Goal: Task Accomplishment & Management: Use online tool/utility

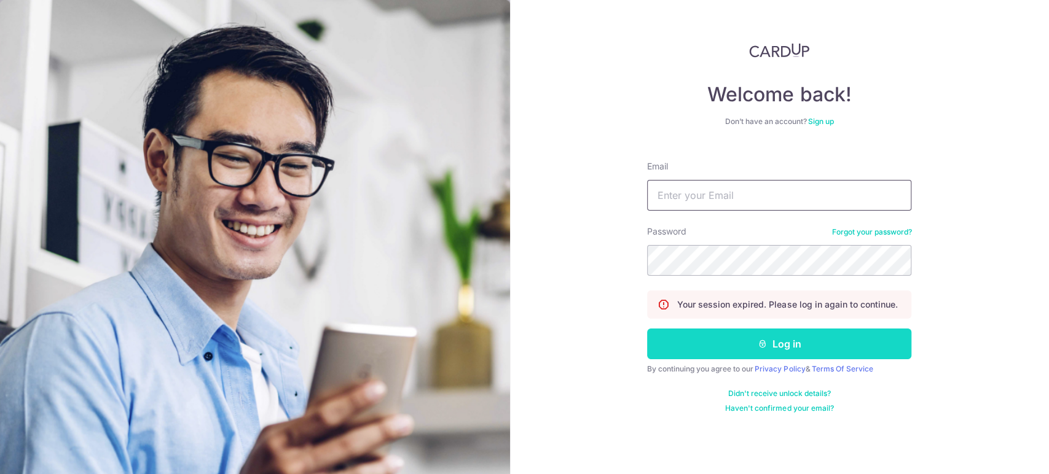
type input "[EMAIL_ADDRESS][DOMAIN_NAME]"
click at [703, 343] on button "Log in" at bounding box center [779, 344] width 264 height 31
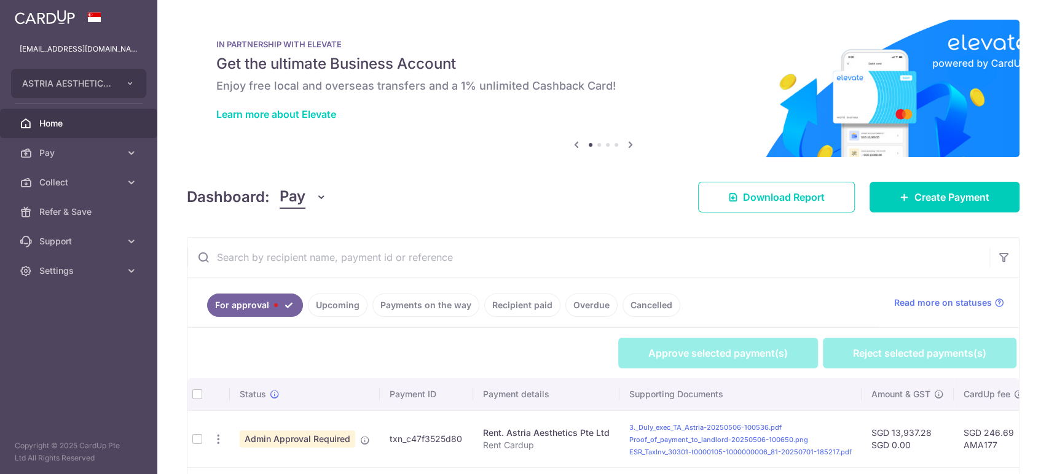
click at [283, 210] on div "Dashboard: Pay Pay Collect Download Report Download Report Create Payment" at bounding box center [603, 195] width 833 height 36
click at [301, 205] on span "Pay" at bounding box center [293, 197] width 26 height 23
click at [307, 258] on link "Collect" at bounding box center [344, 260] width 128 height 29
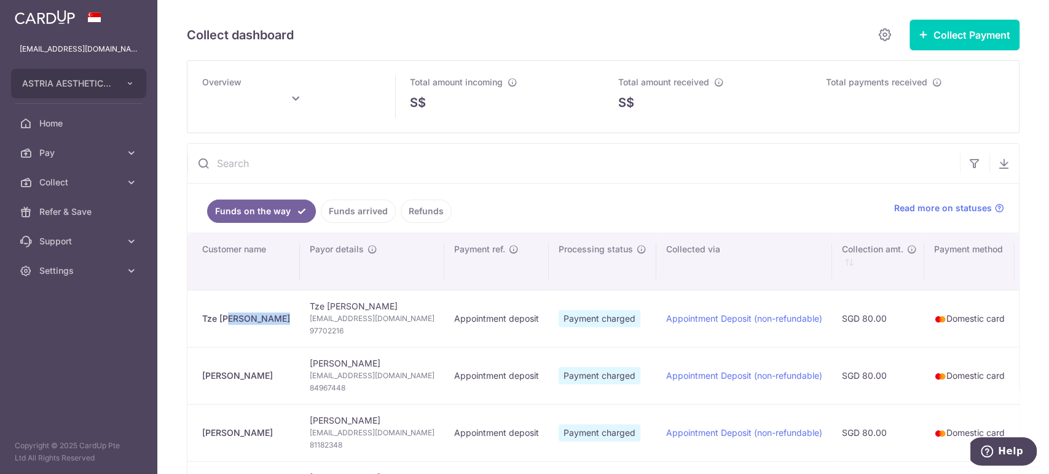
drag, startPoint x: 265, startPoint y: 322, endPoint x: 216, endPoint y: 264, distance: 76.7
click at [205, 319] on div "Tze Boon Lee" at bounding box center [246, 319] width 88 height 12
click at [221, 318] on div "Tze Boon Lee" at bounding box center [246, 319] width 88 height 12
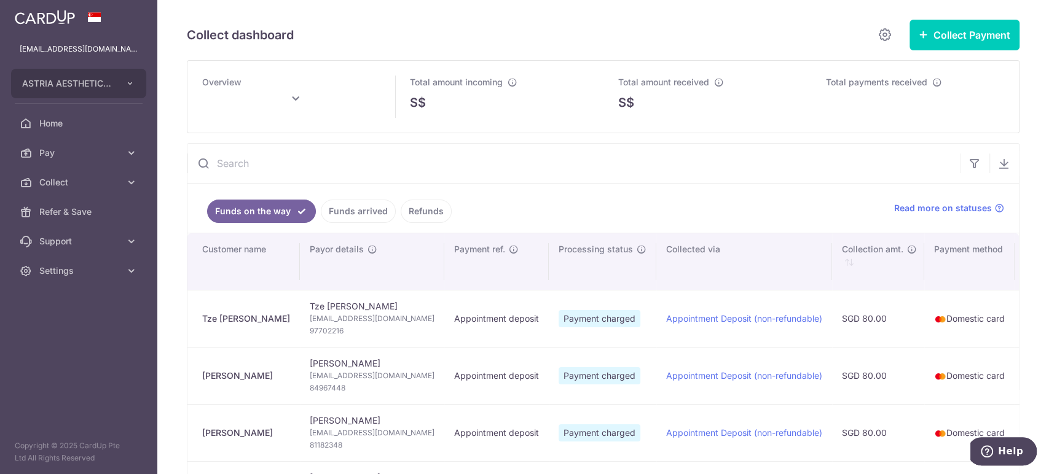
click at [343, 318] on span "leetzeboon@gmail.com" at bounding box center [372, 319] width 125 height 12
click at [344, 318] on span "leetzeboon@gmail.com" at bounding box center [372, 319] width 125 height 12
copy td "leetzeboon@gmail.com"
click at [317, 335] on span "97702216" at bounding box center [372, 331] width 125 height 12
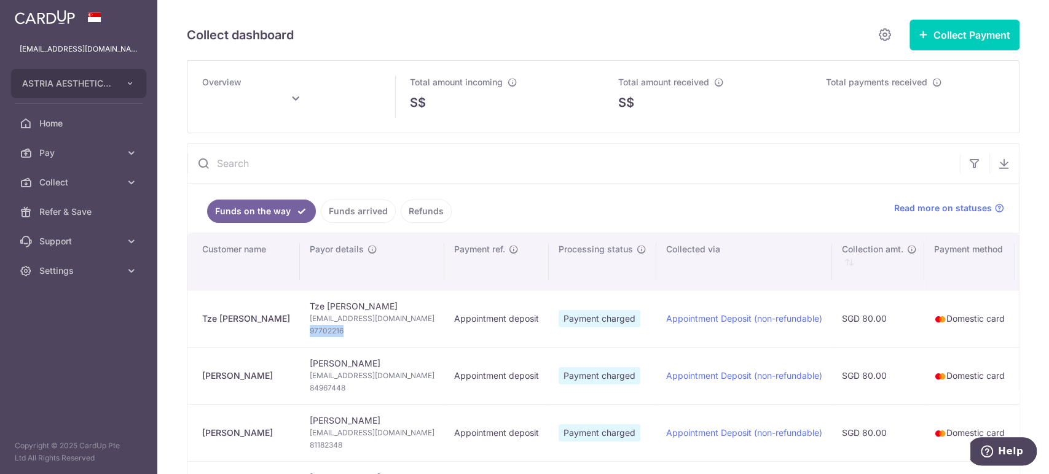
click at [317, 335] on span "97702216" at bounding box center [372, 331] width 125 height 12
copy span "97702216"
type input "October 2025"
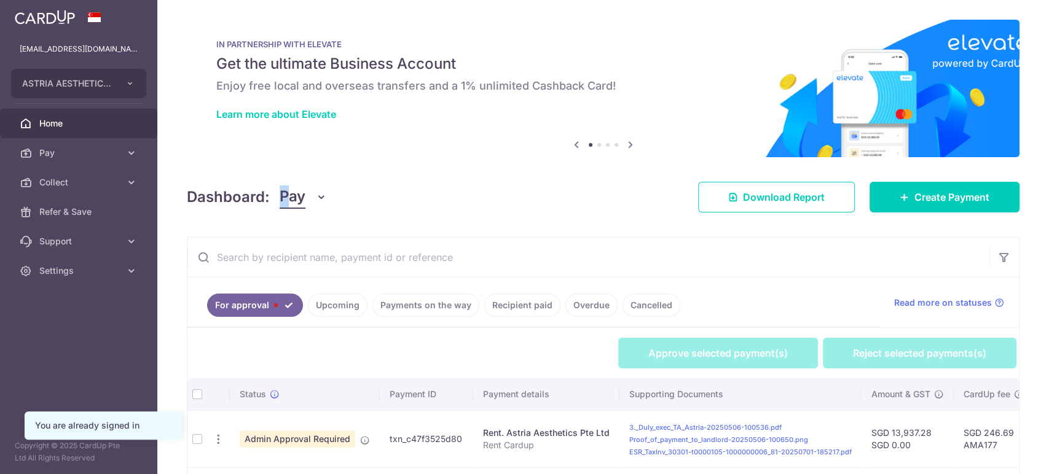
click at [284, 177] on div "Dashboard: Pay Pay Collect Download Report Download Report Create Payment" at bounding box center [603, 195] width 833 height 36
click at [292, 189] on span "Pay" at bounding box center [293, 197] width 26 height 23
click at [308, 254] on link "Collect" at bounding box center [344, 260] width 128 height 29
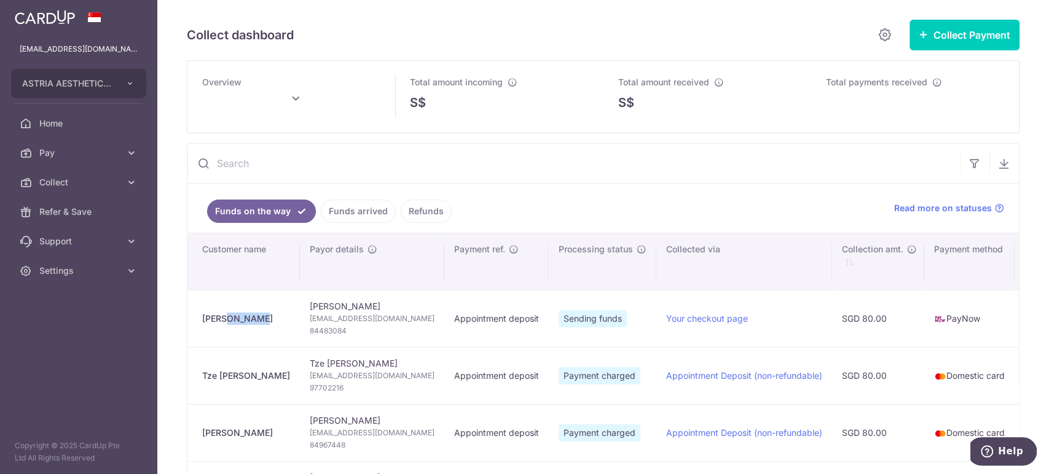
drag, startPoint x: 221, startPoint y: 314, endPoint x: 192, endPoint y: 315, distance: 29.5
click at [192, 315] on td "Lin Wee" at bounding box center [243, 318] width 112 height 57
copy div "Lin Wee"
click at [335, 321] on span "Linwee.hl@gmail.com" at bounding box center [372, 319] width 125 height 12
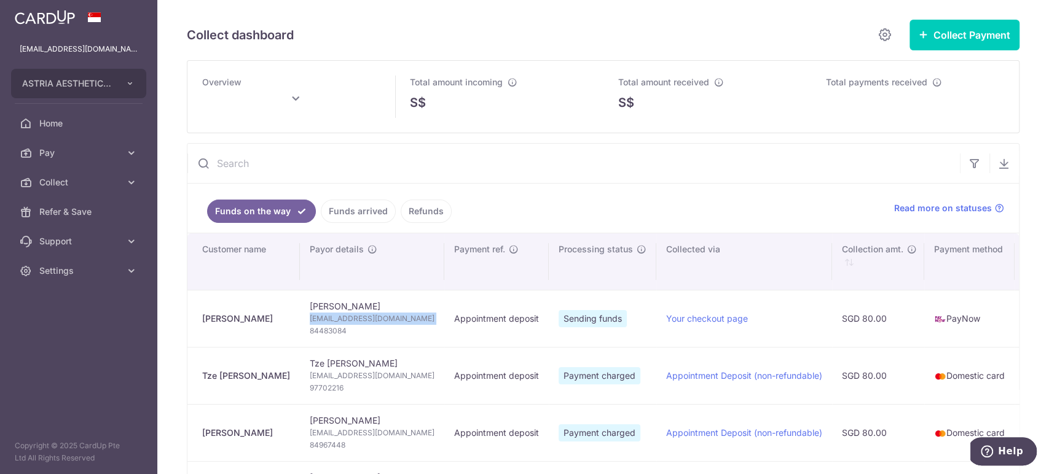
click at [335, 321] on span "Linwee.hl@gmail.com" at bounding box center [372, 319] width 125 height 12
copy td "Linwee.hl@gmail.com"
click at [310, 326] on span "84483084" at bounding box center [372, 331] width 125 height 12
copy span "84483084"
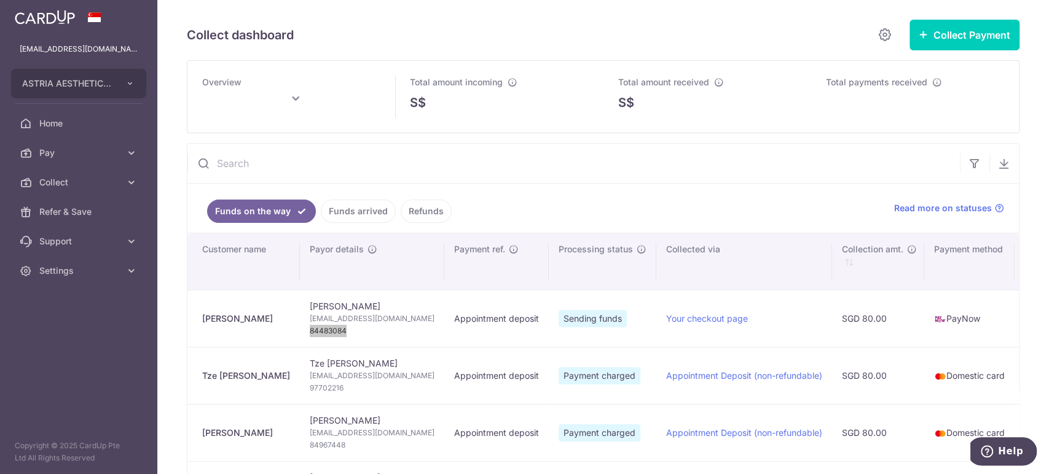
type input "October 2025"
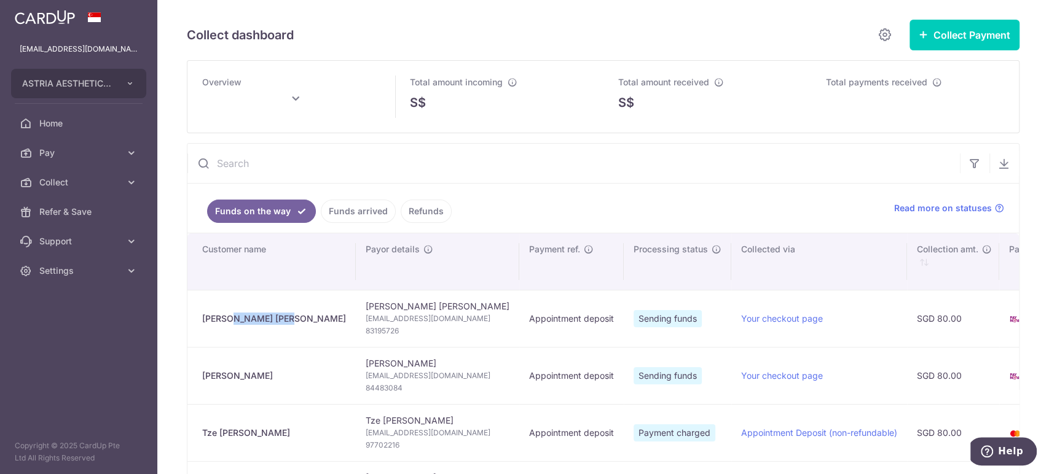
drag, startPoint x: 258, startPoint y: 318, endPoint x: 206, endPoint y: 320, distance: 52.2
click at [206, 320] on div "Joy Erika Tan" at bounding box center [274, 319] width 144 height 12
drag, startPoint x: 200, startPoint y: 318, endPoint x: 259, endPoint y: 324, distance: 59.9
click at [259, 324] on td "Joy Erika Tan" at bounding box center [271, 318] width 168 height 57
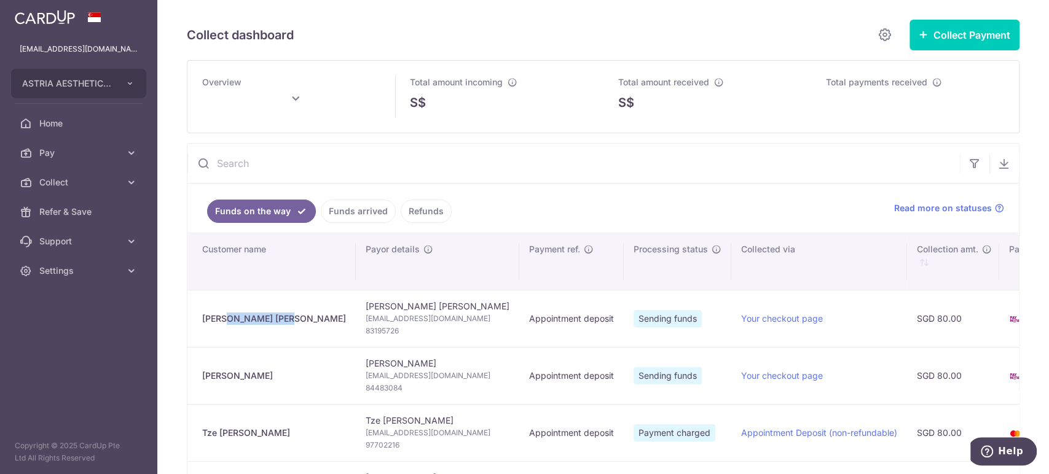
copy div "Joy Erika Tan"
type input "October 2025"
click at [366, 331] on span "83195726" at bounding box center [438, 331] width 144 height 12
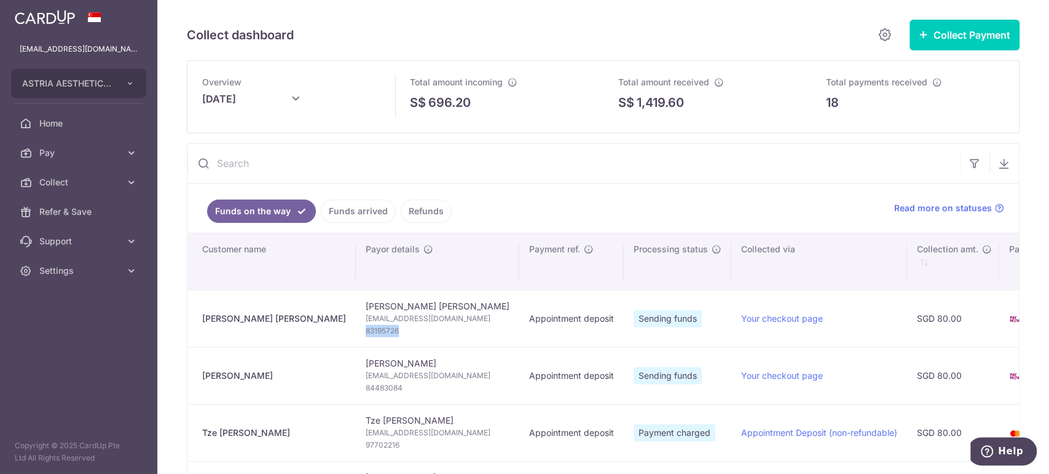
click at [366, 331] on span "83195726" at bounding box center [438, 331] width 144 height 12
copy tr "83195726"
click at [366, 313] on span "jetxy246@gmail.com" at bounding box center [438, 319] width 144 height 12
click at [366, 316] on span "jetxy246@gmail.com" at bounding box center [438, 319] width 144 height 12
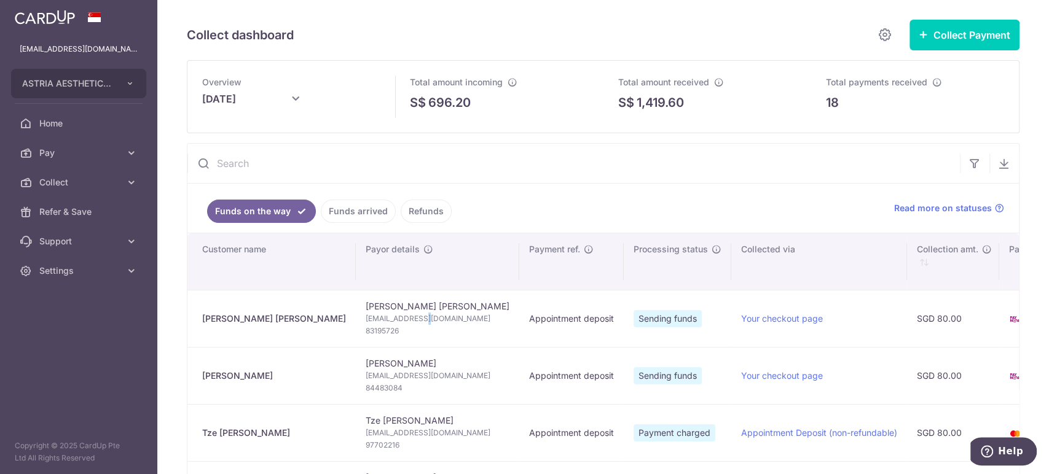
click at [366, 316] on span "jetxy246@gmail.com" at bounding box center [438, 319] width 144 height 12
copy td "jetxy246@gmail.com"
